Goal: Information Seeking & Learning: Check status

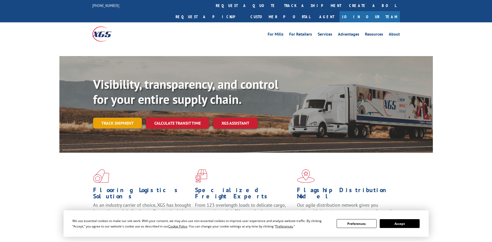
click at [129, 118] on link "Track shipment" at bounding box center [117, 123] width 49 height 11
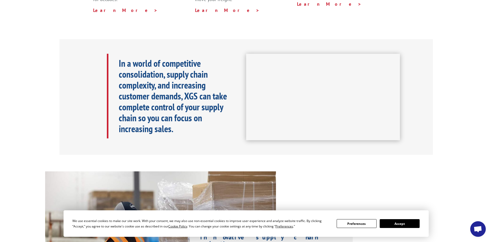
scroll to position [260, 0]
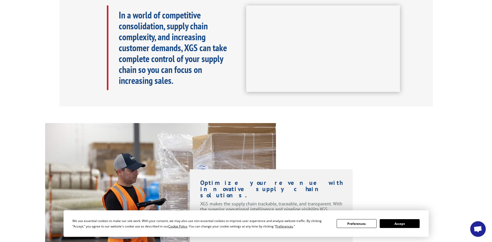
click at [397, 222] on button "Accept" at bounding box center [400, 223] width 40 height 9
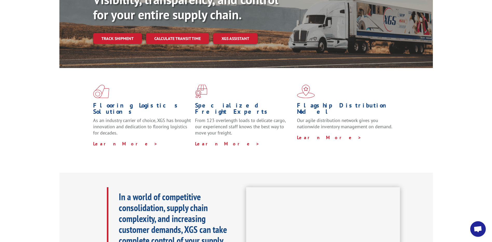
scroll to position [26, 0]
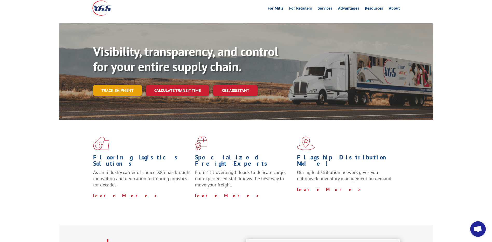
click at [124, 85] on link "Track shipment" at bounding box center [117, 90] width 49 height 11
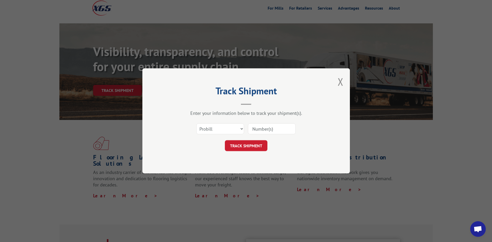
click at [261, 128] on input at bounding box center [272, 129] width 48 height 11
paste input "17496949"
type input "17496949"
click at [250, 145] on button "TRACK SHIPMENT" at bounding box center [246, 145] width 43 height 11
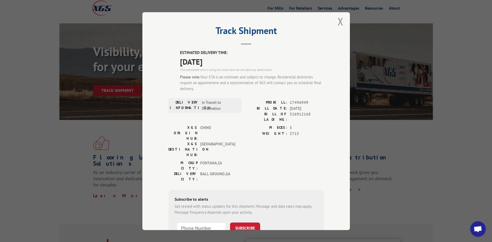
scroll to position [0, 0]
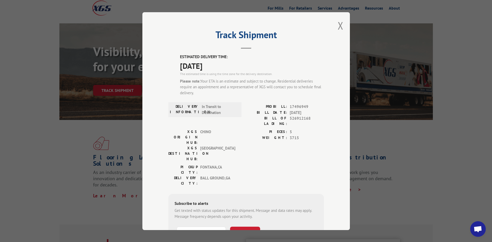
drag, startPoint x: 440, startPoint y: 147, endPoint x: 386, endPoint y: 147, distance: 53.5
click at [440, 147] on div "Track Shipment ESTIMATED DELIVERY TIME: [DATE] The estimated time is using the …" at bounding box center [246, 121] width 492 height 242
